Goal: Information Seeking & Learning: Learn about a topic

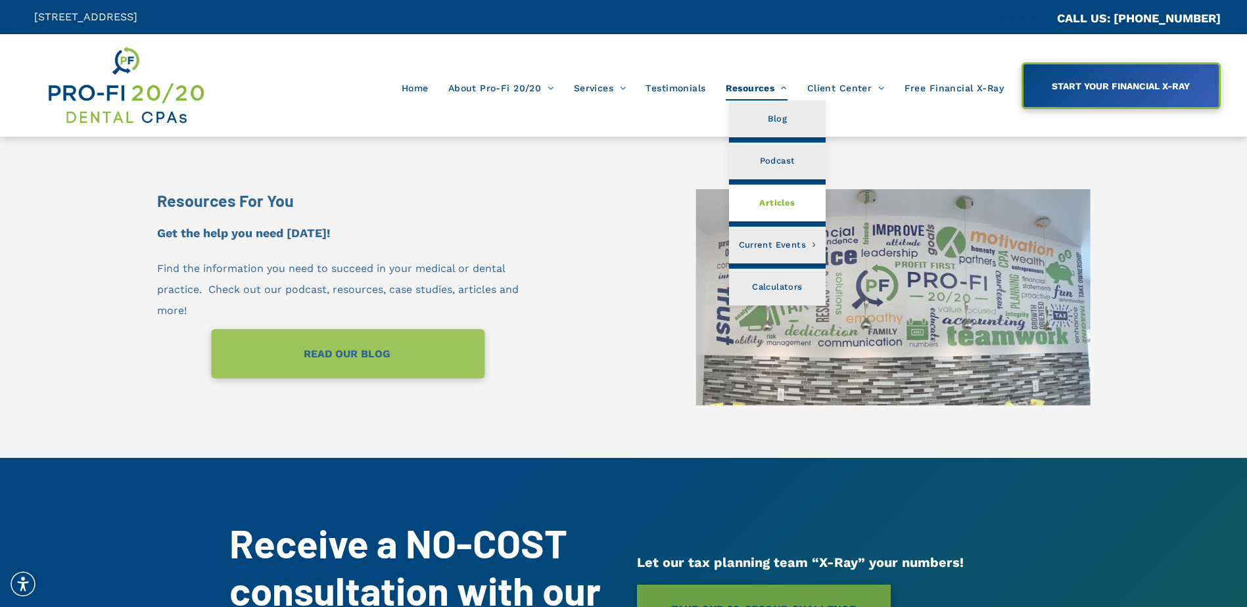
click at [774, 205] on span "Articles" at bounding box center [777, 203] width 36 height 17
